Goal: Transaction & Acquisition: Purchase product/service

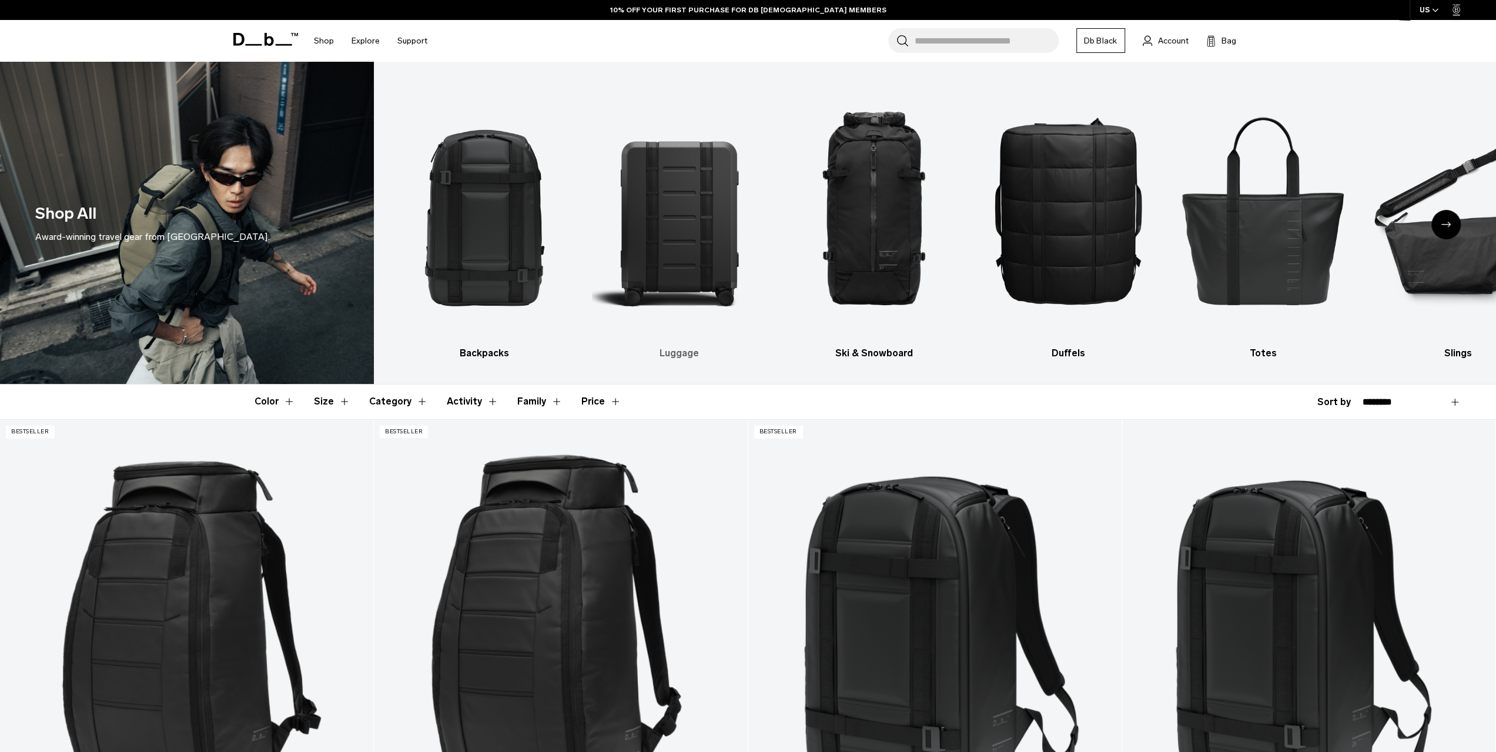
click at [664, 233] on img "2 / 10" at bounding box center [679, 209] width 174 height 261
click at [670, 259] on img "2 / 10" at bounding box center [679, 209] width 174 height 261
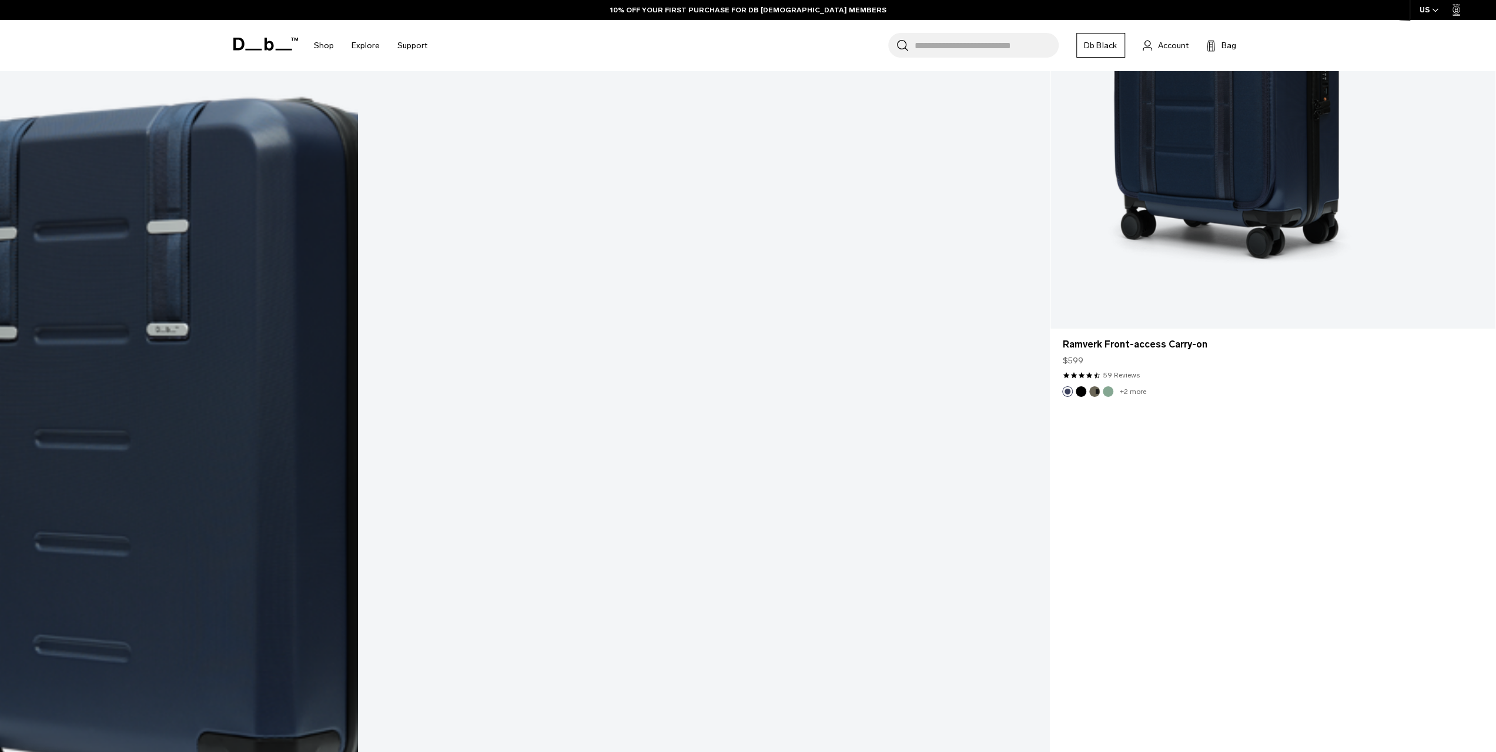
scroll to position [3703, 0]
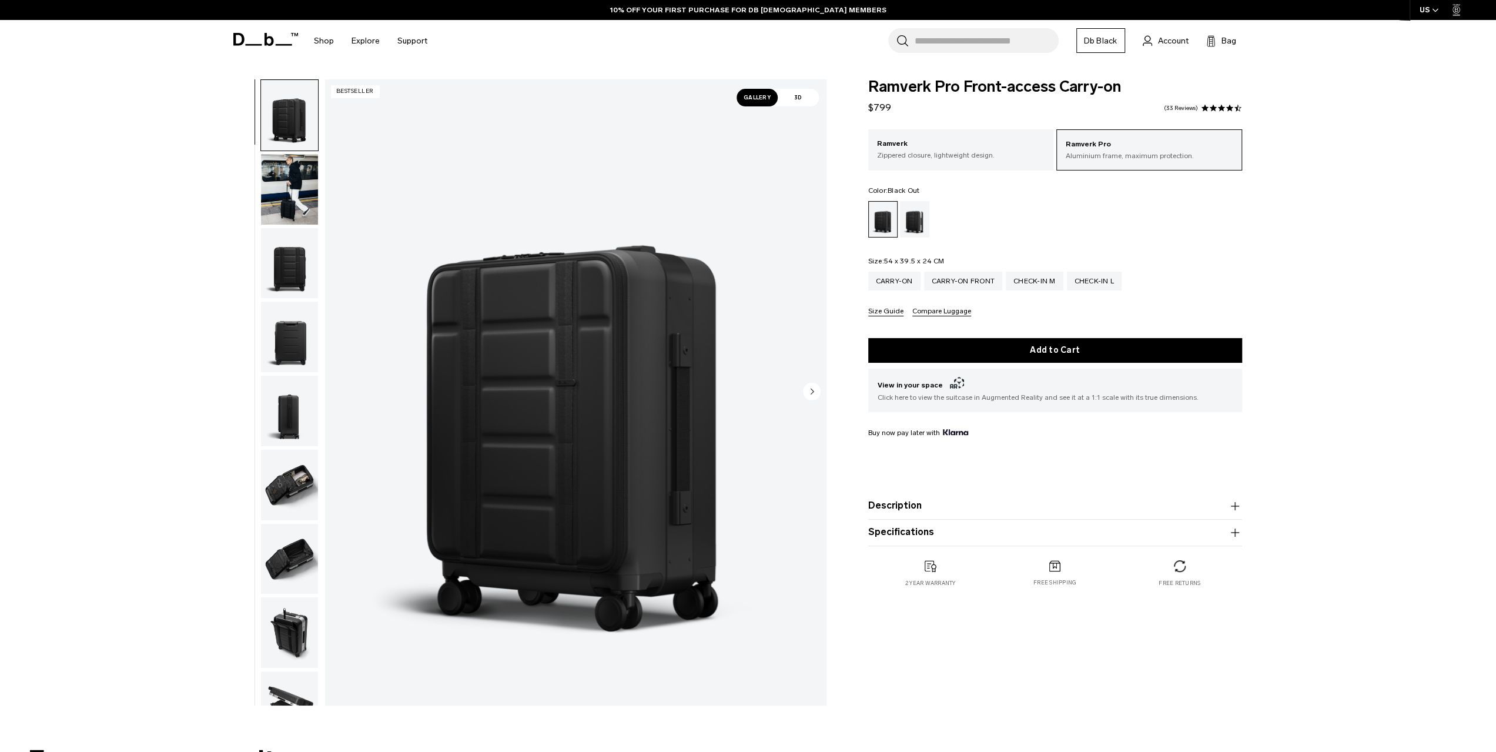
click at [286, 184] on img "button" at bounding box center [289, 189] width 57 height 71
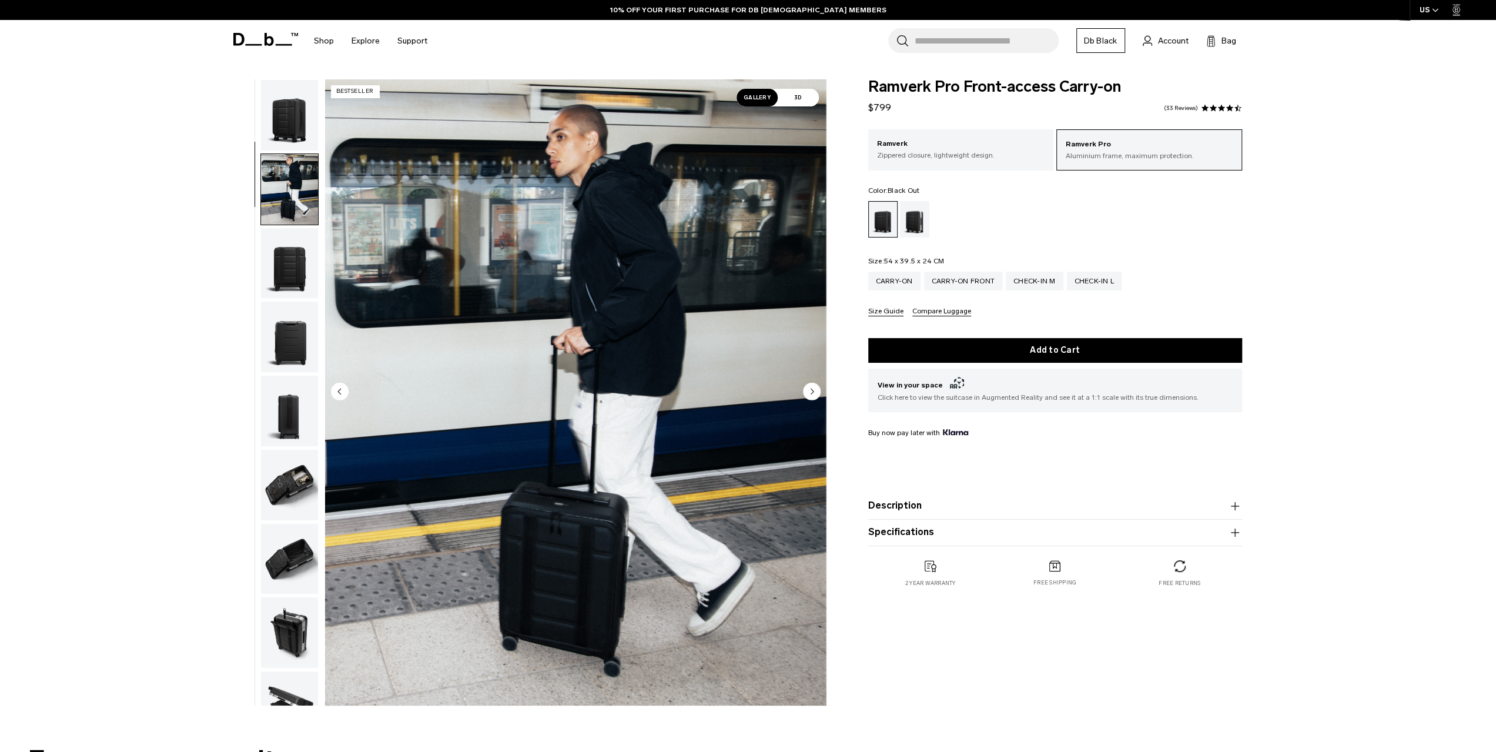
scroll to position [74, 0]
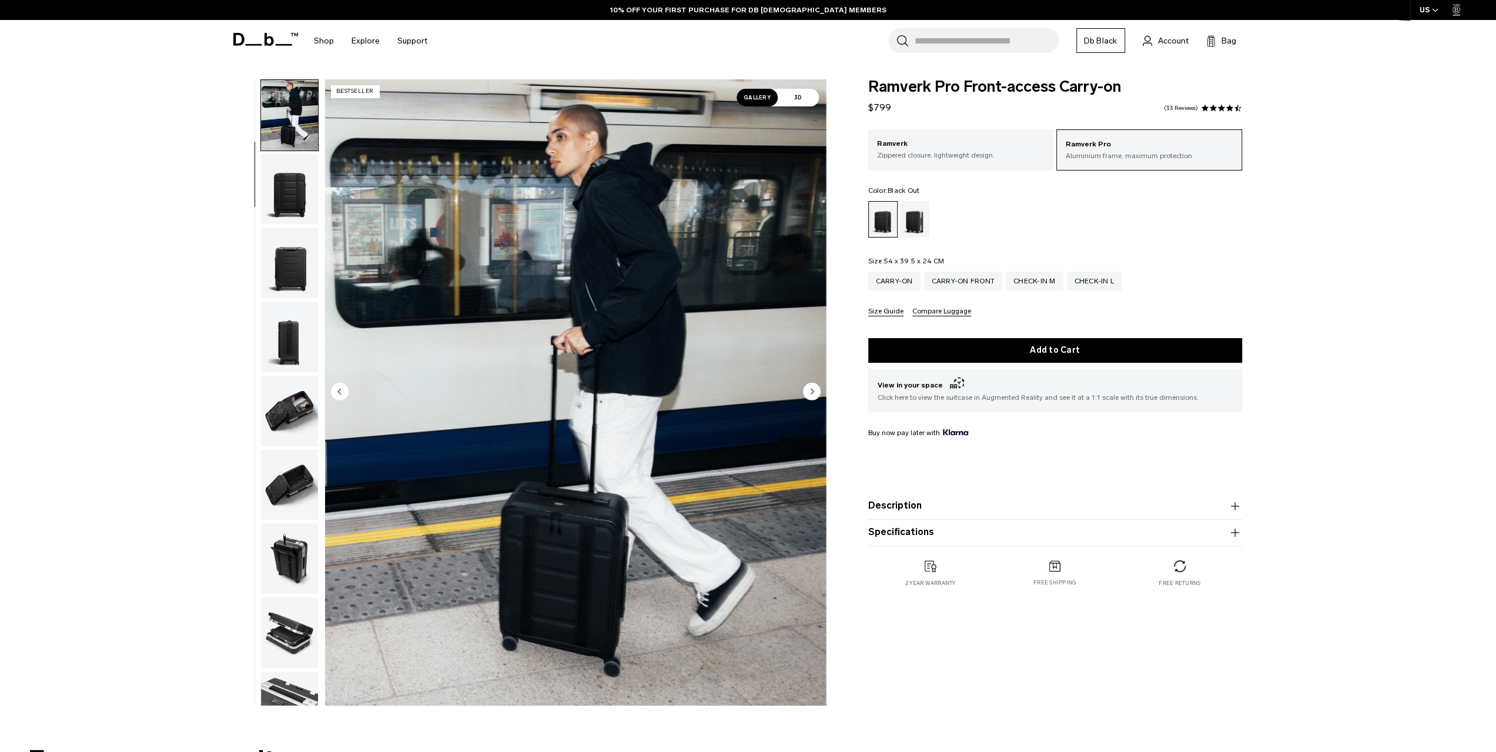
click at [283, 266] on img "button" at bounding box center [289, 262] width 57 height 71
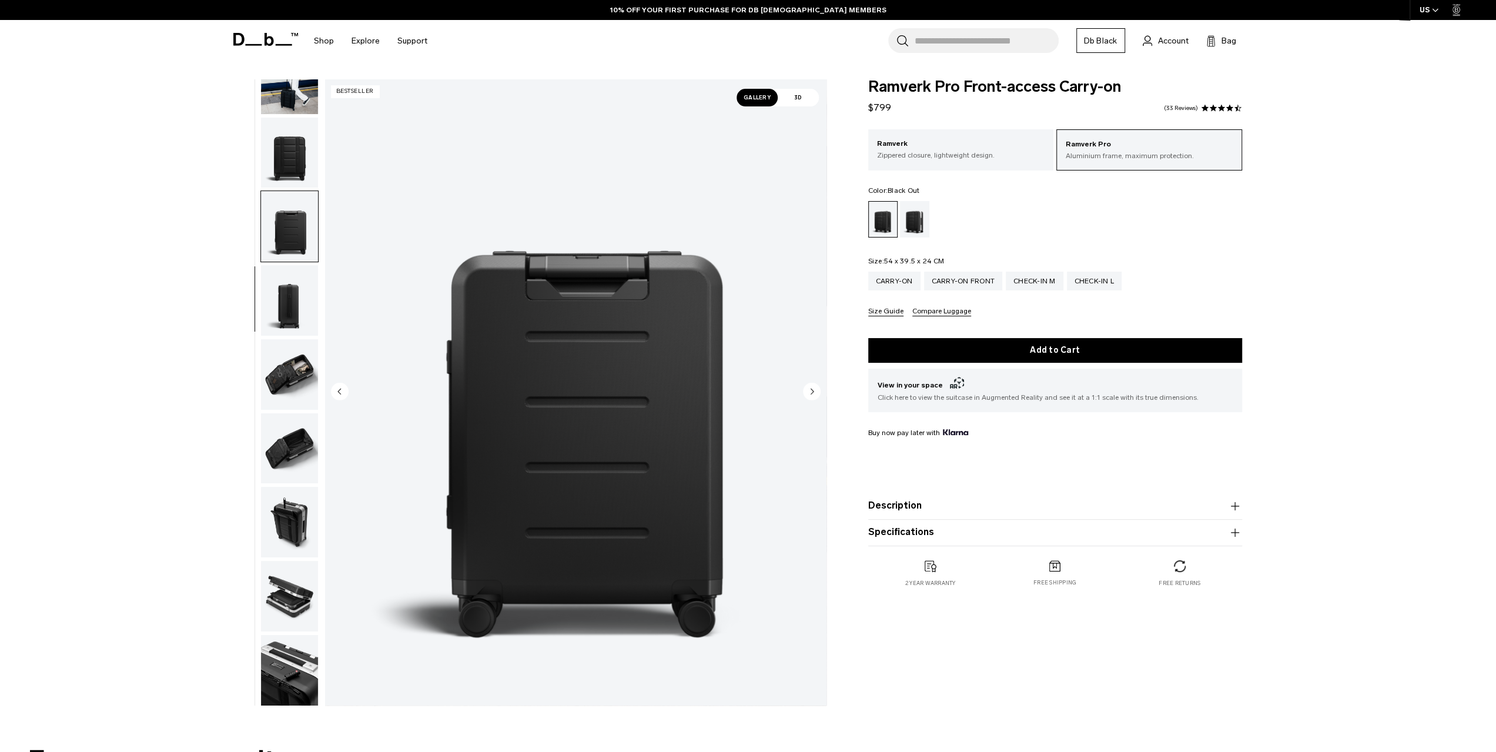
scroll to position [112, 0]
click at [282, 304] on img "button" at bounding box center [289, 299] width 57 height 71
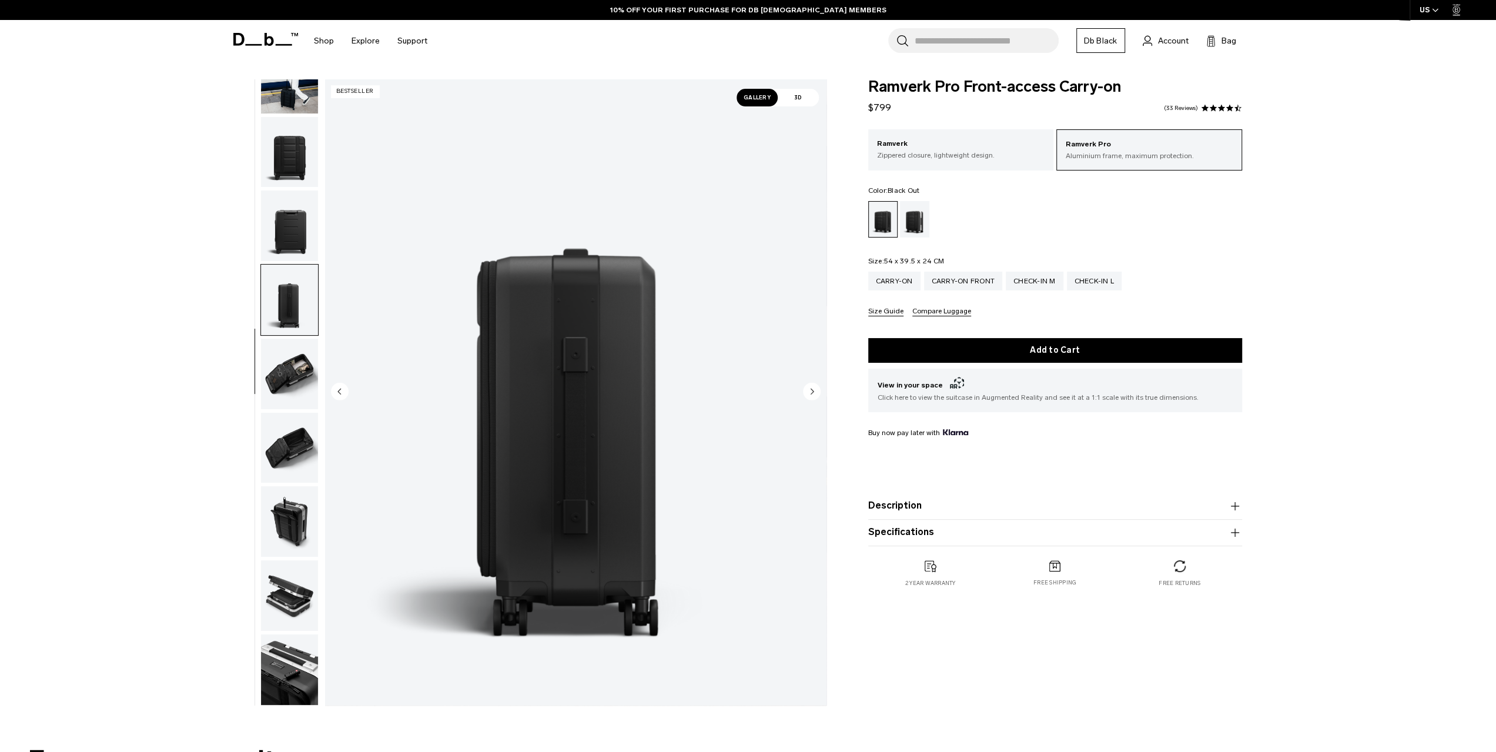
click at [286, 372] on img "button" at bounding box center [289, 374] width 57 height 71
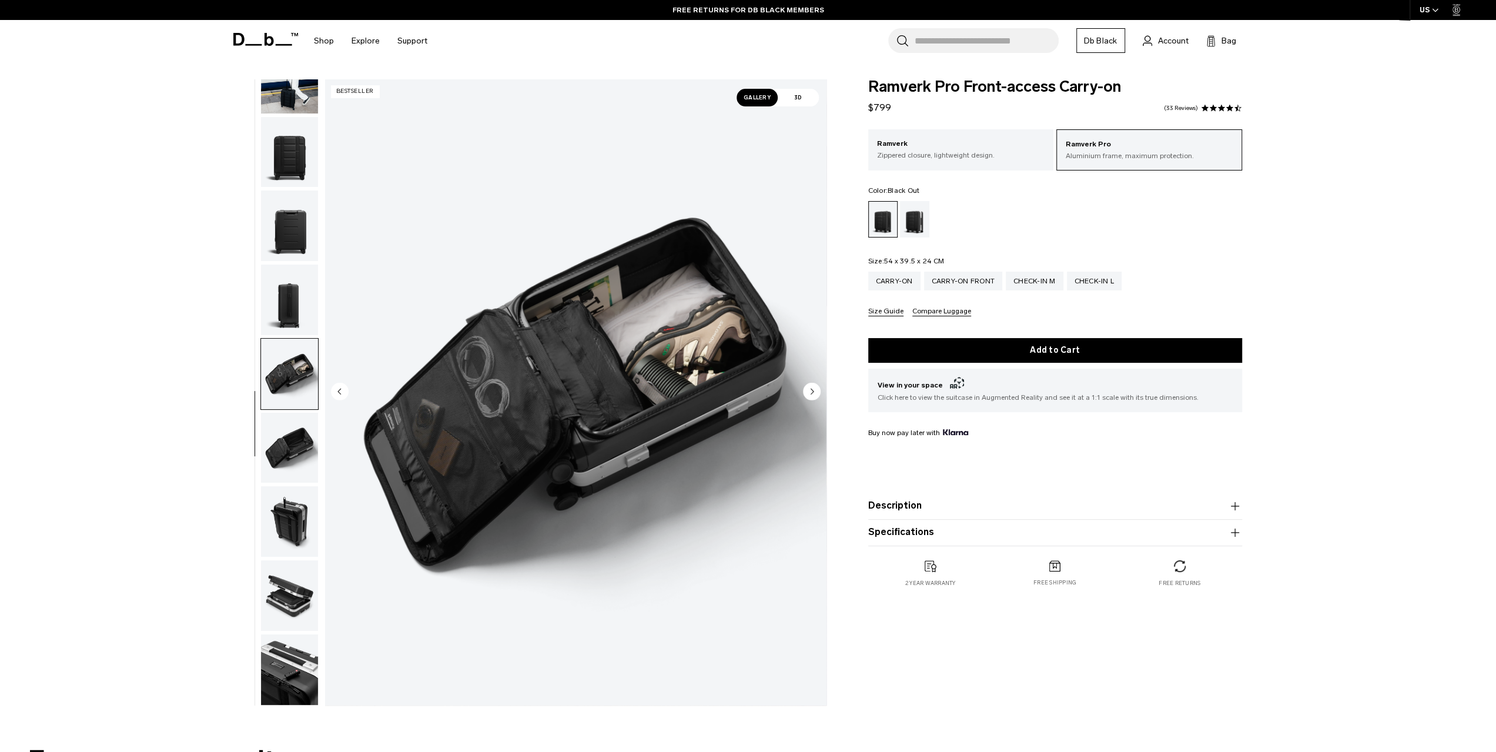
click at [282, 420] on img "button" at bounding box center [289, 448] width 57 height 71
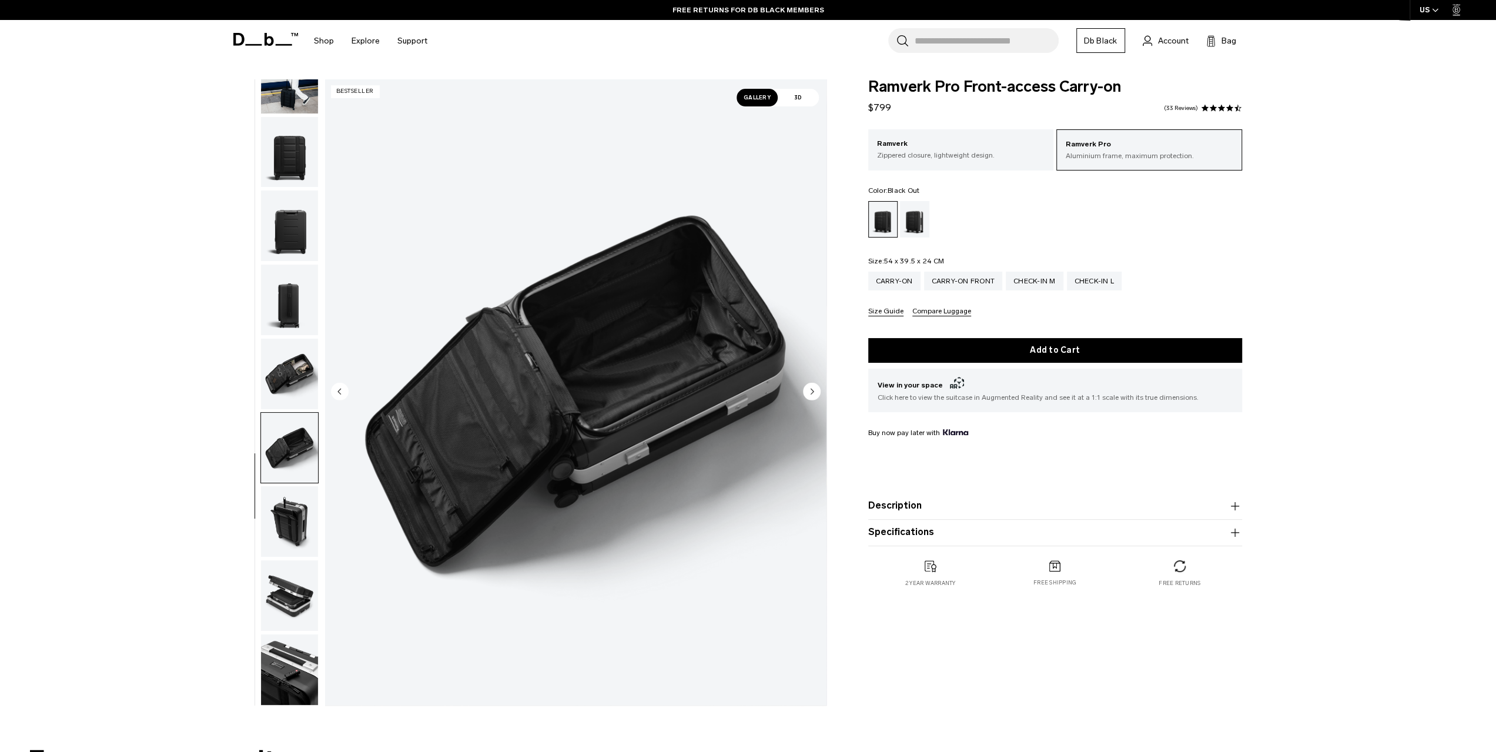
click at [274, 517] on img "button" at bounding box center [289, 521] width 57 height 71
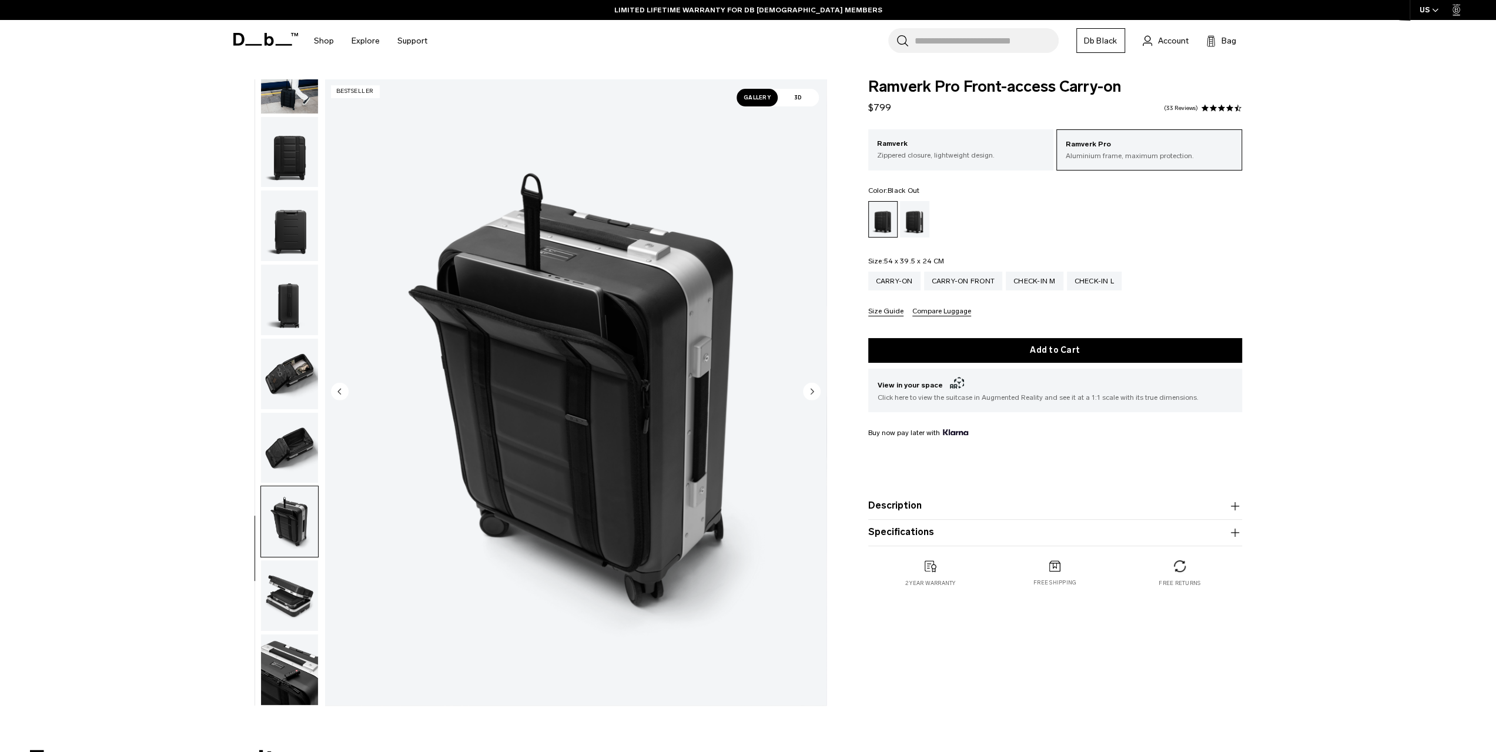
click at [281, 598] on img "button" at bounding box center [289, 595] width 57 height 71
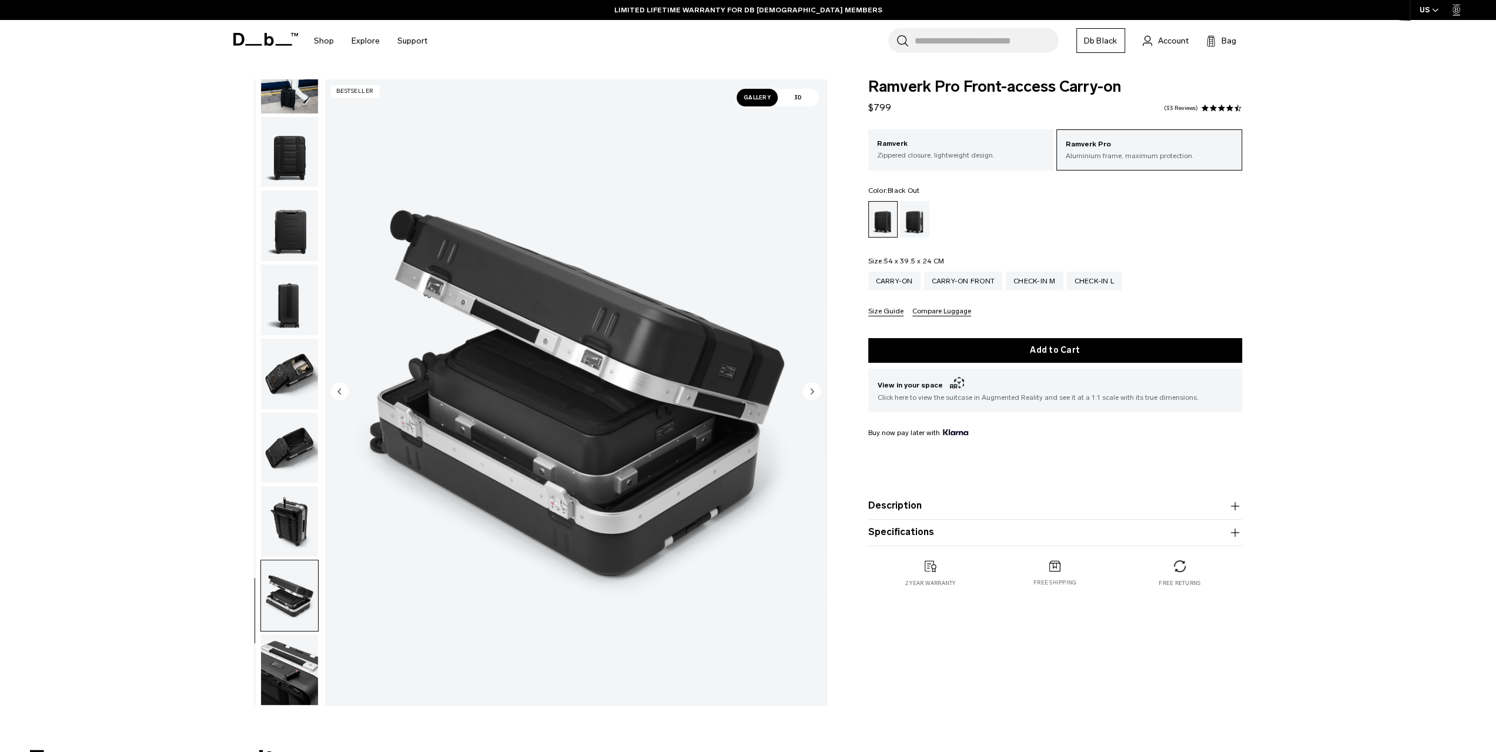
click at [281, 596] on img "button" at bounding box center [289, 595] width 57 height 71
click at [291, 680] on img "button" at bounding box center [289, 669] width 57 height 71
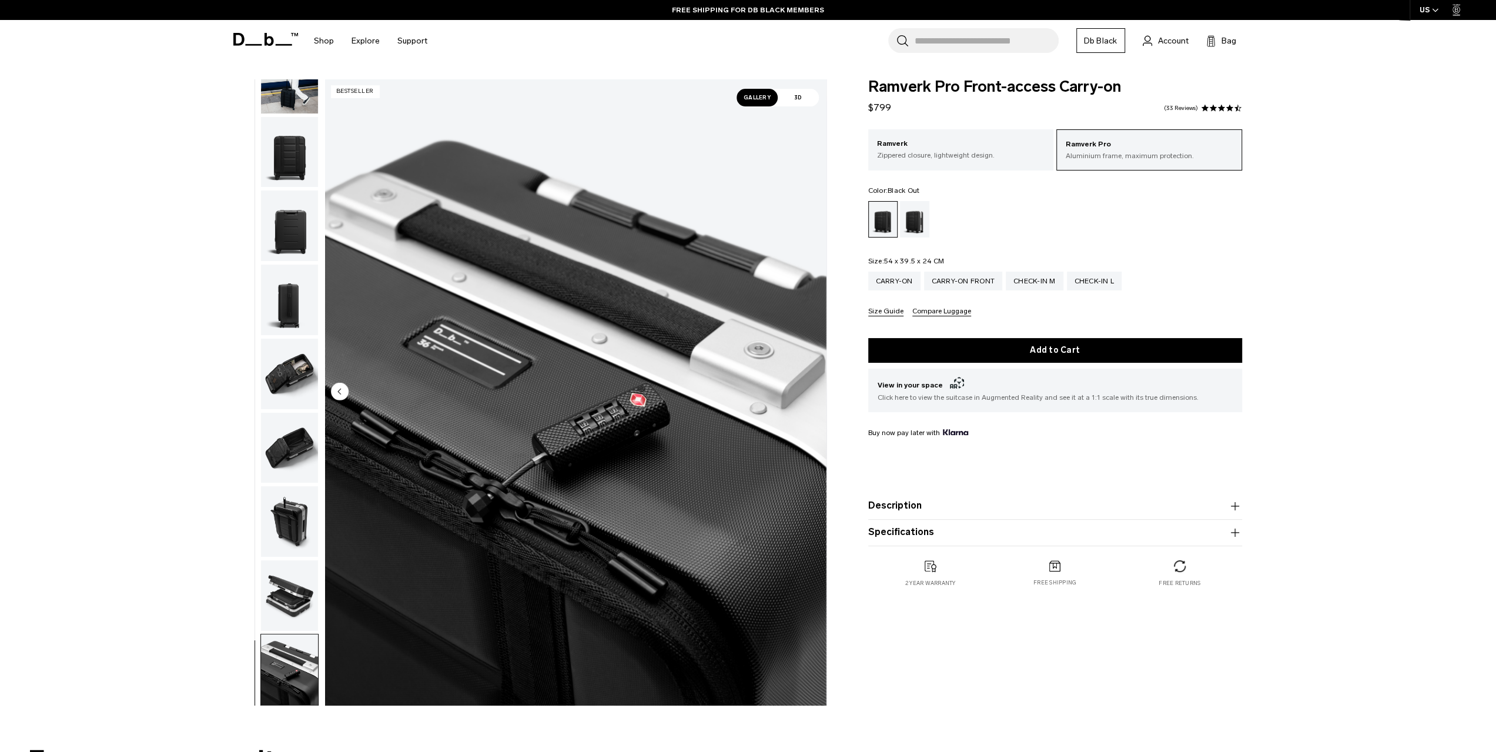
click at [302, 581] on img "button" at bounding box center [289, 595] width 57 height 71
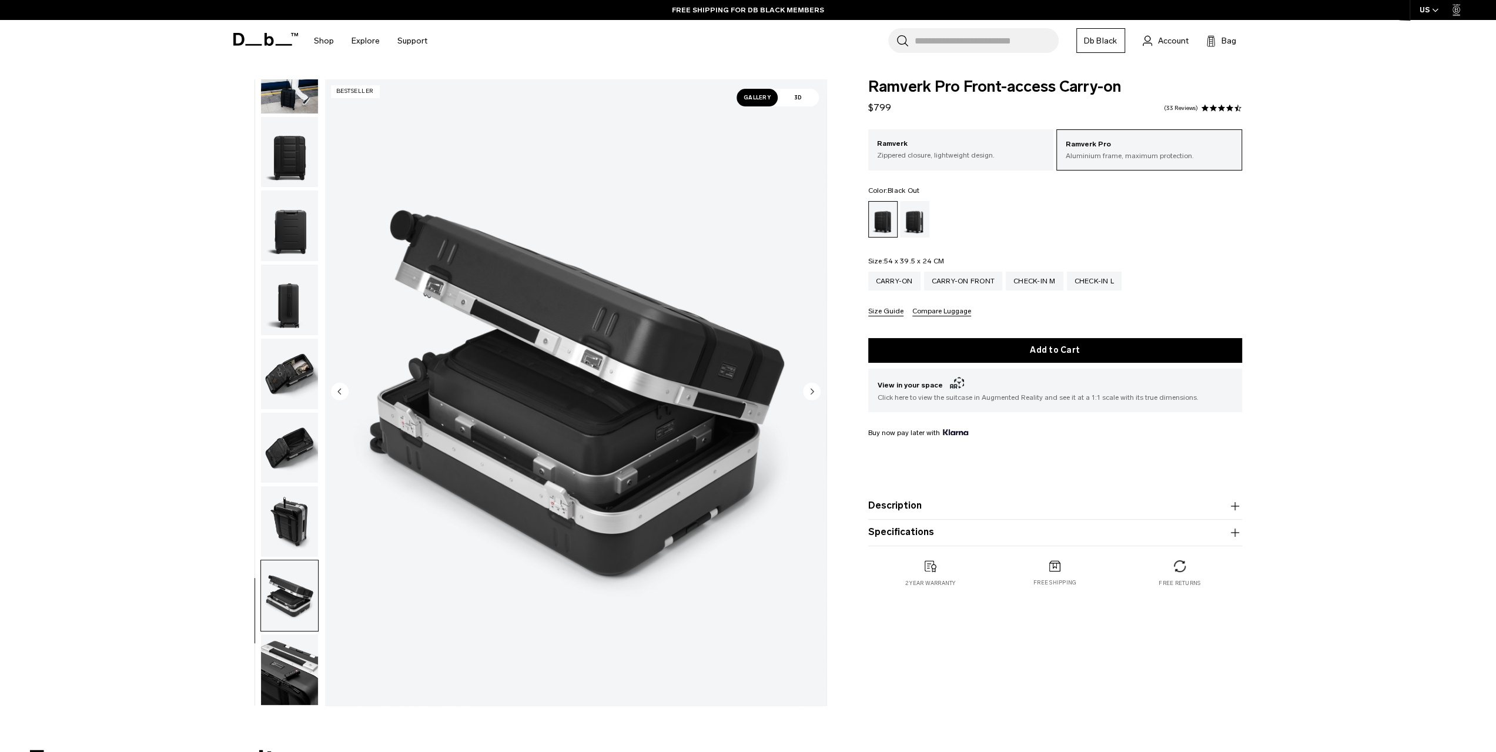
click at [290, 538] on img "button" at bounding box center [289, 521] width 57 height 71
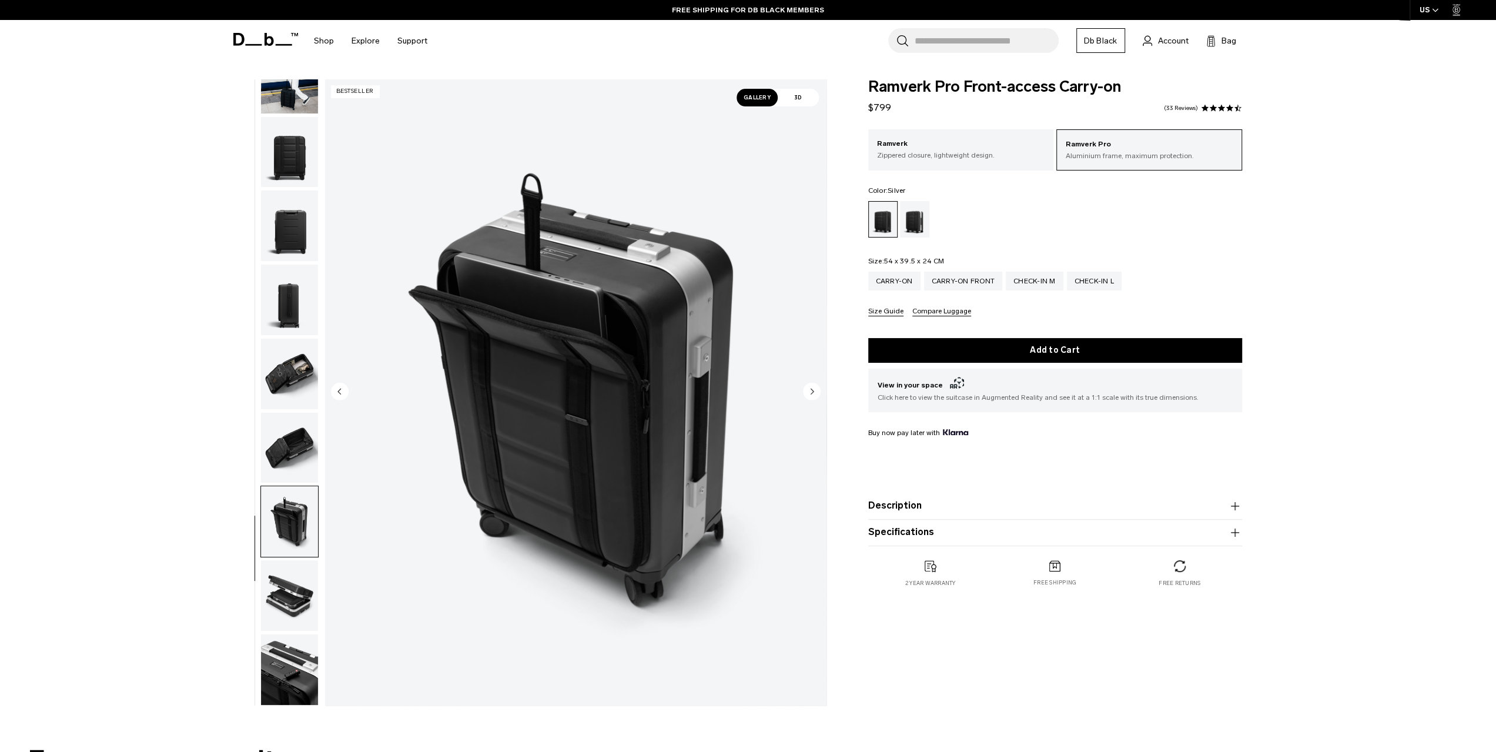
click at [925, 225] on div "Silver" at bounding box center [915, 219] width 30 height 36
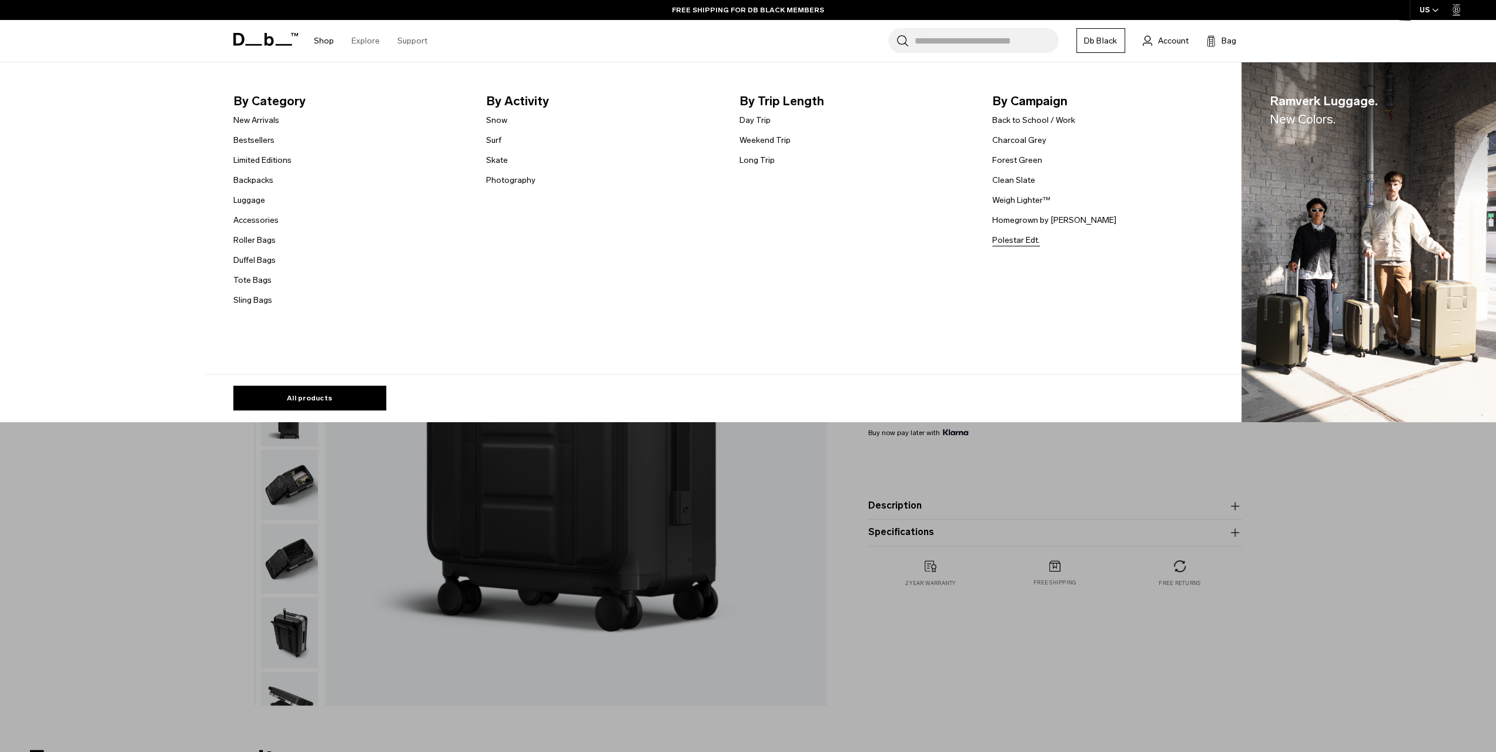
click at [1023, 239] on link "Polestar Edt." at bounding box center [1016, 240] width 48 height 12
